Goal: Task Accomplishment & Management: Manage account settings

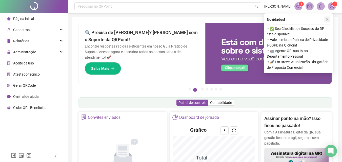
click at [328, 18] on icon "close" at bounding box center [327, 20] width 4 height 4
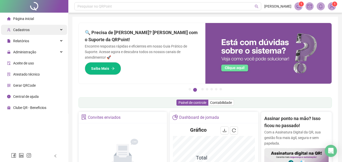
click at [29, 29] on div "Cadastros" at bounding box center [34, 30] width 66 height 10
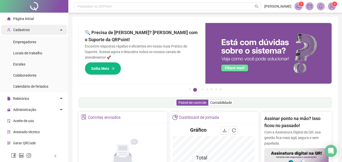
click at [27, 30] on span "Cadastros" at bounding box center [21, 30] width 16 height 4
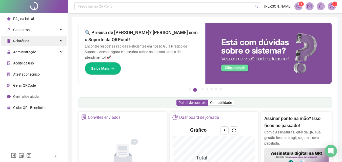
click at [29, 41] on div "Relatórios" at bounding box center [34, 41] width 66 height 10
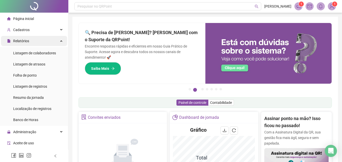
click at [29, 43] on div "Relatórios" at bounding box center [34, 41] width 66 height 10
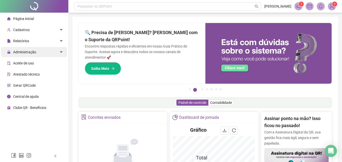
click at [31, 51] on span "Administração" at bounding box center [24, 52] width 23 height 4
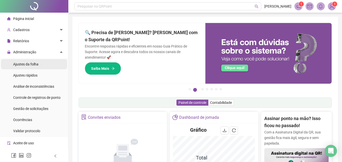
click at [32, 63] on span "Ajustes da folha" at bounding box center [25, 64] width 25 height 4
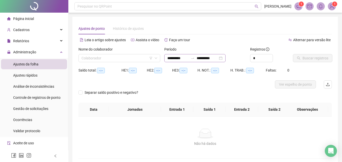
type input "**********"
click at [142, 59] on input "search" at bounding box center [116, 58] width 71 height 8
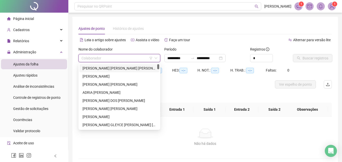
click at [142, 59] on input "search" at bounding box center [116, 58] width 71 height 8
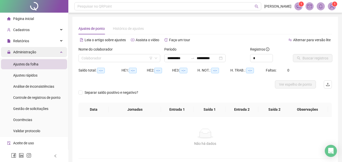
click at [43, 53] on div "Administração" at bounding box center [34, 52] width 66 height 10
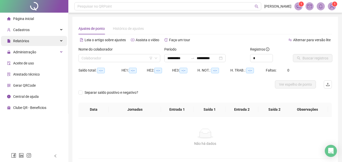
click at [45, 42] on div "Relatórios" at bounding box center [34, 41] width 66 height 10
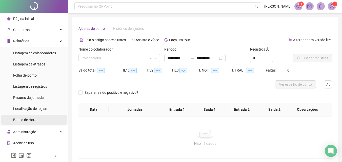
click at [42, 121] on li "Banco de Horas" at bounding box center [34, 120] width 66 height 10
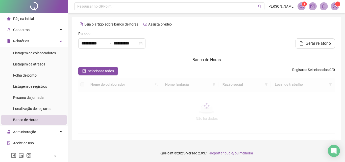
type input "**********"
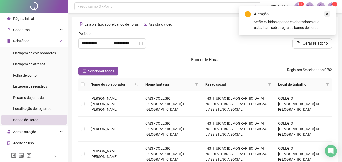
click at [326, 14] on icon "close" at bounding box center [326, 14] width 3 height 3
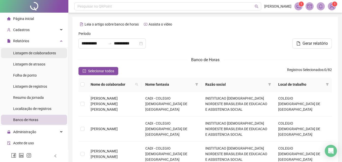
click at [35, 52] on span "Listagem de colaboradores" at bounding box center [34, 53] width 43 height 4
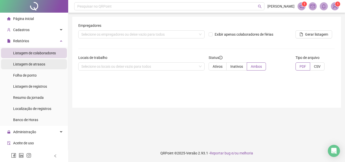
click at [34, 65] on span "Listagem de atrasos" at bounding box center [29, 64] width 32 height 4
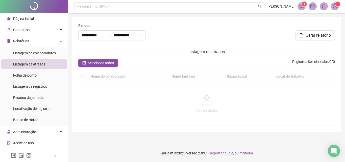
type input "**********"
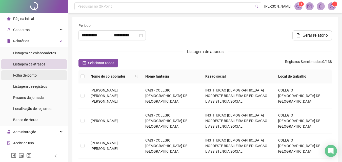
click at [33, 80] on div "Folha de ponto" at bounding box center [25, 75] width 24 height 10
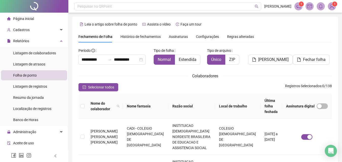
scroll to position [22, 0]
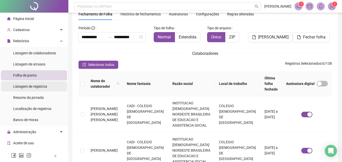
click at [33, 89] on div "Listagem de registros" at bounding box center [30, 86] width 34 height 10
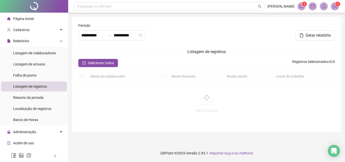
type input "**********"
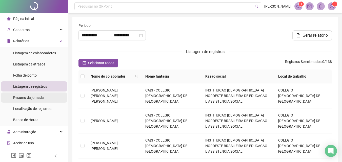
click at [34, 100] on div "Resumo da jornada" at bounding box center [28, 98] width 31 height 10
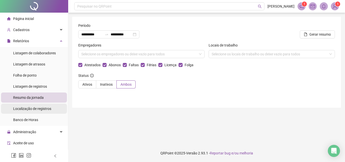
click at [36, 109] on span "Localização de registros" at bounding box center [32, 109] width 38 height 4
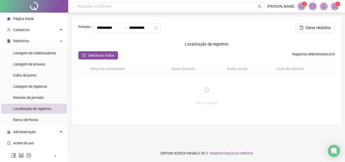
type input "**********"
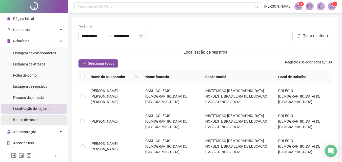
click at [36, 121] on span "Banco de Horas" at bounding box center [25, 120] width 25 height 4
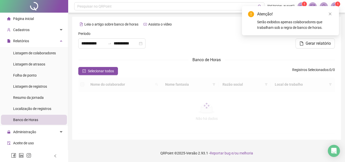
type input "**********"
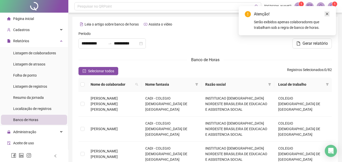
click at [326, 15] on icon "close" at bounding box center [326, 14] width 3 height 3
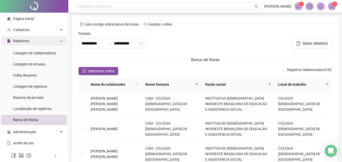
click at [22, 43] on span "Relatórios" at bounding box center [21, 41] width 16 height 4
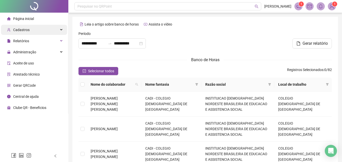
click at [27, 31] on span "Cadastros" at bounding box center [21, 30] width 16 height 4
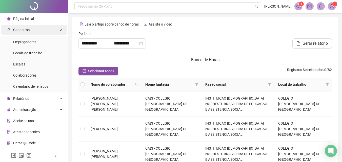
click at [35, 32] on div "Cadastros" at bounding box center [34, 30] width 66 height 10
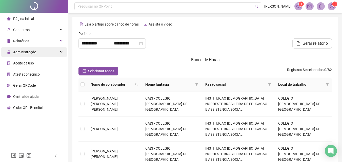
click at [33, 54] on span "Administração" at bounding box center [24, 52] width 23 height 4
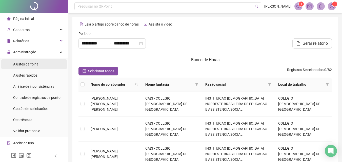
click at [33, 63] on span "Ajustes da folha" at bounding box center [25, 64] width 25 height 4
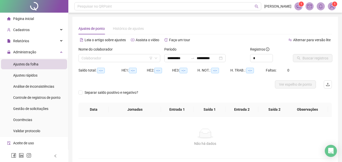
type input "**********"
click at [155, 58] on icon "down" at bounding box center [155, 58] width 3 height 3
click at [41, 110] on span "Gestão de solicitações" at bounding box center [30, 109] width 35 height 4
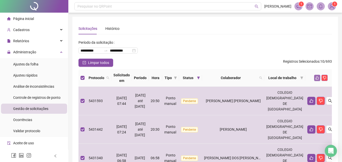
click at [315, 79] on icon "like" at bounding box center [317, 78] width 4 height 4
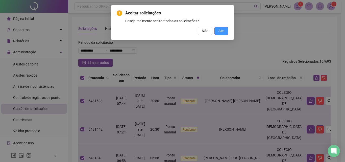
click at [221, 32] on span "Sim" at bounding box center [222, 31] width 6 height 6
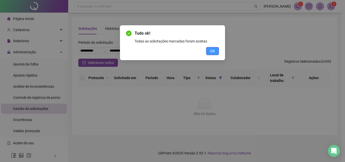
click at [217, 52] on button "OK" at bounding box center [212, 51] width 13 height 8
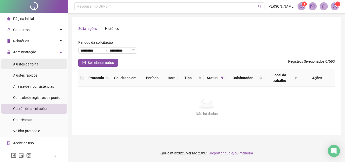
click at [40, 63] on li "Ajustes da folha" at bounding box center [34, 64] width 66 height 10
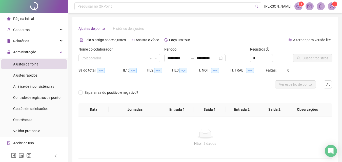
type input "**********"
click at [38, 33] on div "Cadastros" at bounding box center [34, 30] width 66 height 10
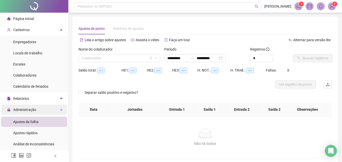
click at [28, 112] on span "Administração" at bounding box center [21, 110] width 29 height 10
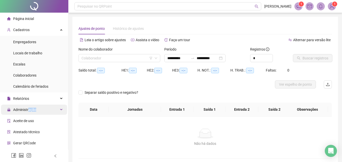
click at [28, 110] on span "Administração" at bounding box center [24, 110] width 23 height 4
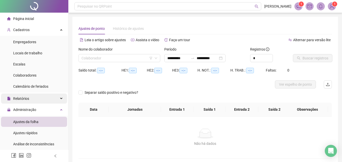
click at [29, 99] on div "Relatórios" at bounding box center [34, 99] width 66 height 10
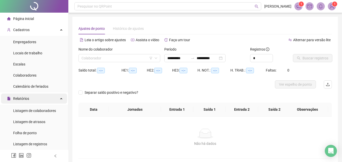
click at [29, 99] on div "Relatórios" at bounding box center [34, 99] width 66 height 10
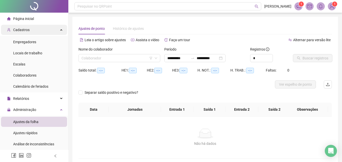
click at [32, 30] on div "Cadastros" at bounding box center [34, 30] width 66 height 10
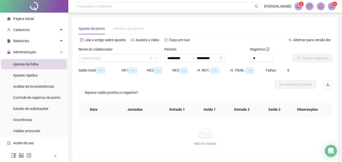
click at [331, 8] on img at bounding box center [332, 7] width 8 height 8
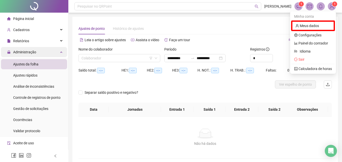
click at [35, 52] on span "Administração" at bounding box center [24, 52] width 23 height 4
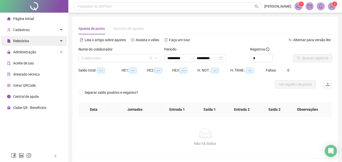
click at [35, 45] on div "Relatórios" at bounding box center [34, 41] width 66 height 10
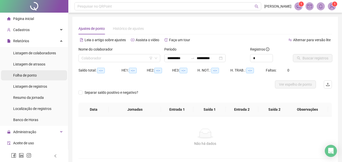
click at [34, 72] on div "Folha de ponto" at bounding box center [25, 75] width 24 height 10
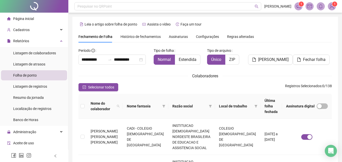
click at [177, 35] on span "Assinaturas" at bounding box center [178, 37] width 19 height 4
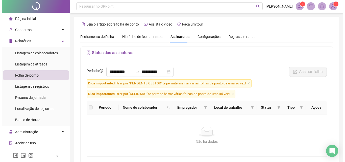
scroll to position [22, 0]
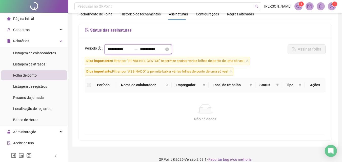
click at [126, 49] on input "**********" at bounding box center [119, 49] width 24 height 6
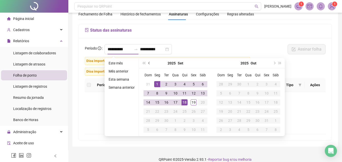
click at [150, 64] on button "prev-year" at bounding box center [149, 63] width 6 height 10
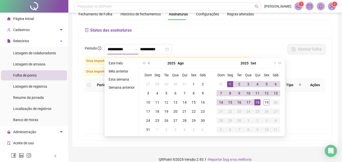
click at [150, 64] on button "prev-year" at bounding box center [149, 63] width 6 height 10
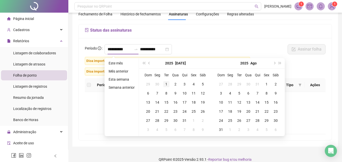
type input "**********"
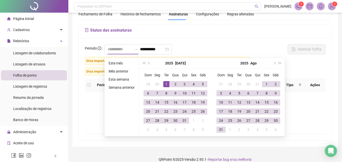
click at [166, 81] on div "1" at bounding box center [166, 84] width 6 height 6
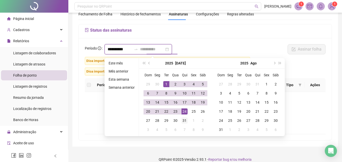
type input "**********"
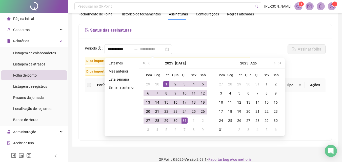
click at [186, 121] on div "31" at bounding box center [184, 121] width 6 height 6
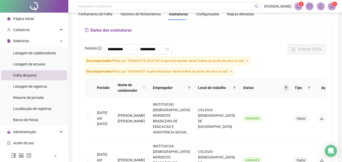
click at [283, 85] on span at bounding box center [285, 88] width 5 height 8
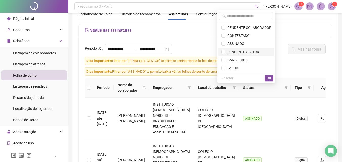
click at [245, 50] on span "PENDENTE GESTOR" at bounding box center [242, 52] width 34 height 4
click at [246, 51] on span "PENDENTE GESTOR" at bounding box center [242, 52] width 34 height 4
click at [271, 75] on button "OK" at bounding box center [268, 78] width 9 height 6
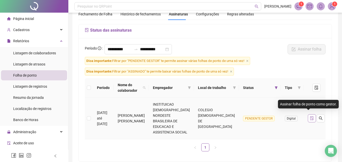
click at [310, 116] on icon "file-done" at bounding box center [311, 118] width 3 height 4
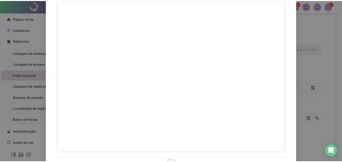
scroll to position [73, 0]
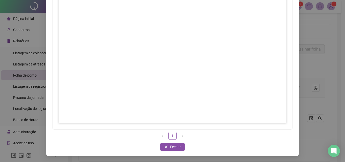
click at [169, 151] on div "Assinar folhas de ponto 1 Fechar Fechar" at bounding box center [172, 54] width 253 height 204
click at [170, 149] on span "Fechar" at bounding box center [175, 147] width 11 height 6
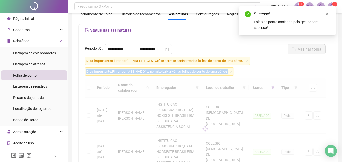
drag, startPoint x: 285, startPoint y: 61, endPoint x: 282, endPoint y: 82, distance: 20.6
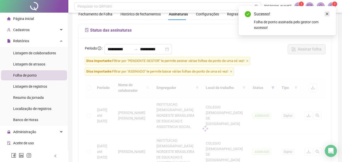
click at [326, 13] on icon "close" at bounding box center [326, 14] width 3 height 3
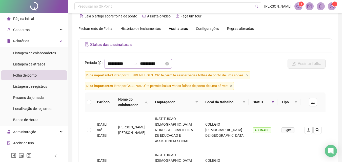
scroll to position [0, 0]
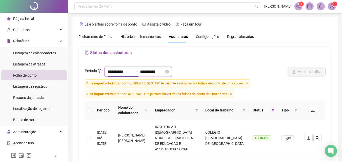
click at [114, 71] on input "**********" at bounding box center [119, 72] width 24 height 6
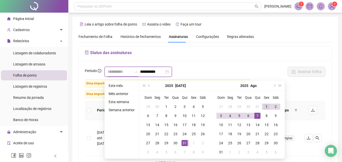
type input "**********"
click at [265, 106] on div "1" at bounding box center [266, 107] width 6 height 6
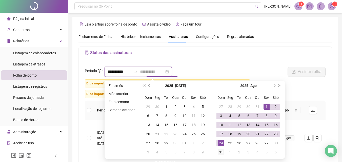
type input "**********"
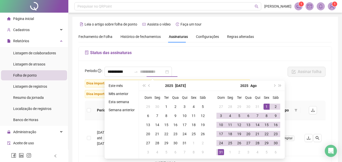
click at [220, 154] on div "31" at bounding box center [221, 152] width 6 height 6
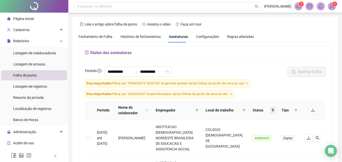
click at [273, 109] on icon "filter" at bounding box center [272, 110] width 3 height 3
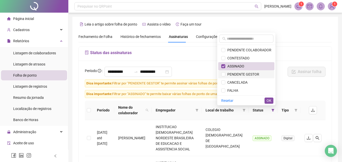
click at [251, 75] on span "PENDENTE GESTOR" at bounding box center [242, 74] width 34 height 4
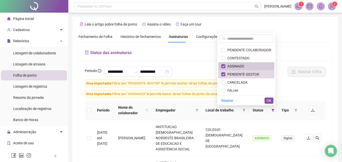
click at [247, 69] on span "ASSINADO" at bounding box center [246, 66] width 50 height 6
click at [271, 99] on button "OK" at bounding box center [268, 101] width 9 height 6
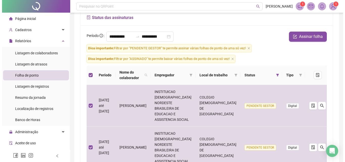
scroll to position [25, 0]
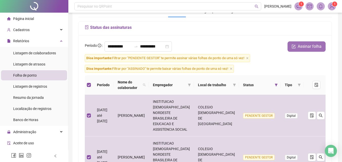
click at [308, 47] on span "Assinar folha" at bounding box center [309, 46] width 24 height 6
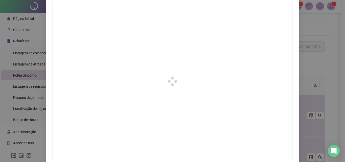
scroll to position [73, 0]
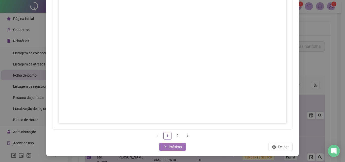
click at [173, 148] on span "Próximo" at bounding box center [175, 147] width 13 height 6
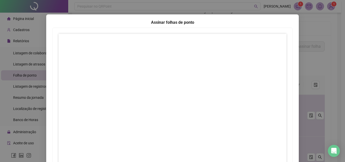
scroll to position [0, 0]
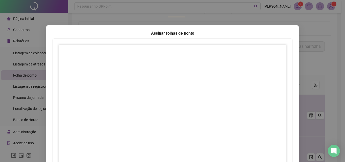
click at [306, 37] on div "Assinar folhas [PERSON_NAME] 1 2 Fechar Fechar" at bounding box center [172, 81] width 345 height 162
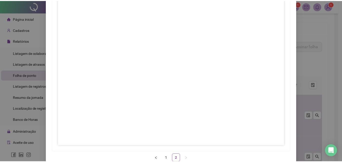
scroll to position [73, 0]
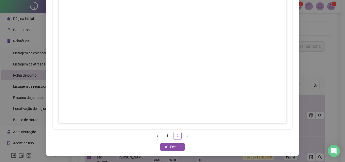
drag, startPoint x: 170, startPoint y: 146, endPoint x: 172, endPoint y: 133, distance: 13.3
click at [170, 146] on span "Fechar" at bounding box center [175, 147] width 11 height 6
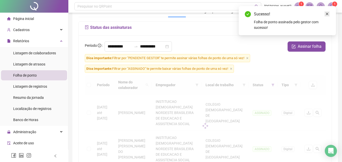
click at [327, 13] on icon "close" at bounding box center [327, 14] width 4 height 4
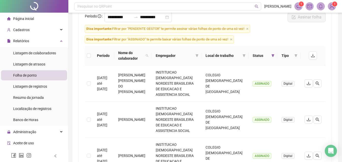
scroll to position [0, 0]
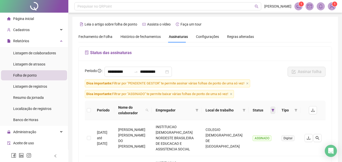
click at [273, 109] on icon "filter" at bounding box center [272, 110] width 3 height 3
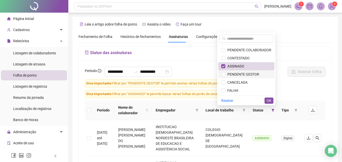
click at [246, 74] on span "PENDENTE GESTOR" at bounding box center [242, 74] width 34 height 4
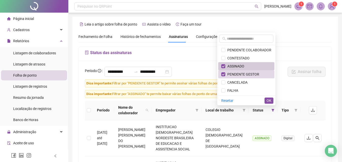
click at [245, 66] on span "ASSINADO" at bounding box center [246, 66] width 50 height 6
click at [244, 56] on span "CONTESTADO" at bounding box center [237, 58] width 24 height 4
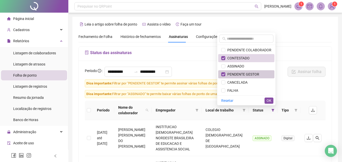
click at [243, 75] on span "PENDENTE GESTOR" at bounding box center [242, 74] width 34 height 4
click at [269, 100] on span "OK" at bounding box center [268, 101] width 5 height 6
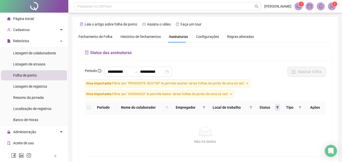
click at [276, 108] on icon "filter" at bounding box center [277, 107] width 3 height 3
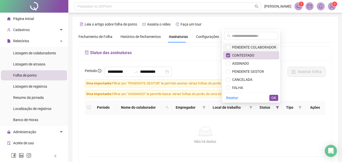
click at [237, 47] on span "PENDENTE COLABORADOR" at bounding box center [253, 47] width 46 height 4
click at [235, 47] on span "PENDENTE COLABORADOR" at bounding box center [253, 47] width 46 height 4
click at [235, 55] on span "CONTESTADO" at bounding box center [242, 55] width 24 height 4
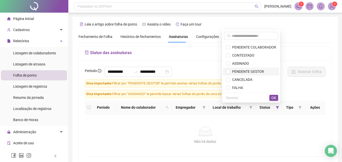
click at [238, 72] on span "PENDENTE GESTOR" at bounding box center [247, 72] width 34 height 4
click at [272, 97] on span "OK" at bounding box center [273, 98] width 5 height 6
